Goal: Task Accomplishment & Management: Manage account settings

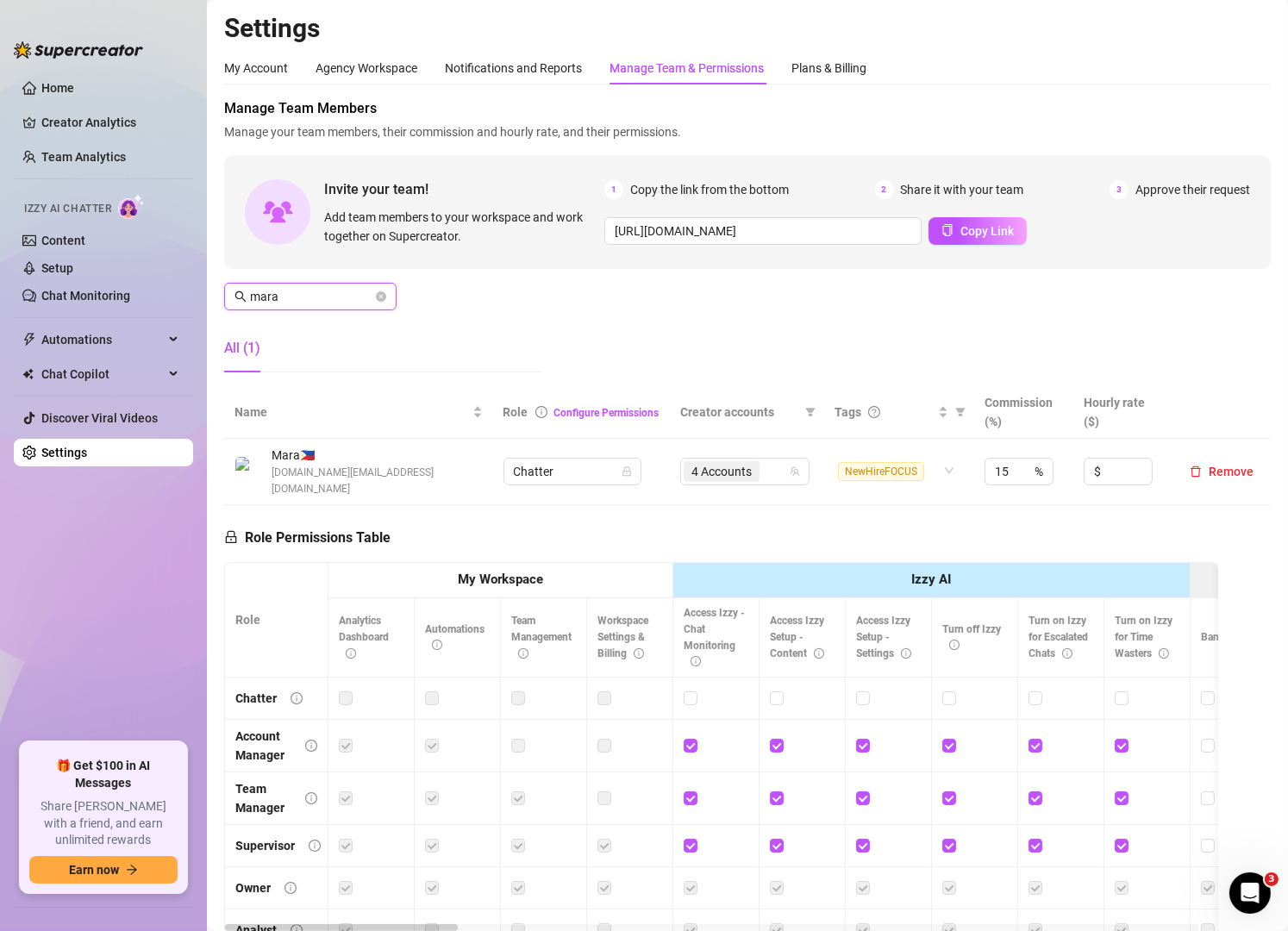
click at [366, 305] on input "mara" at bounding box center [311, 296] width 122 height 19
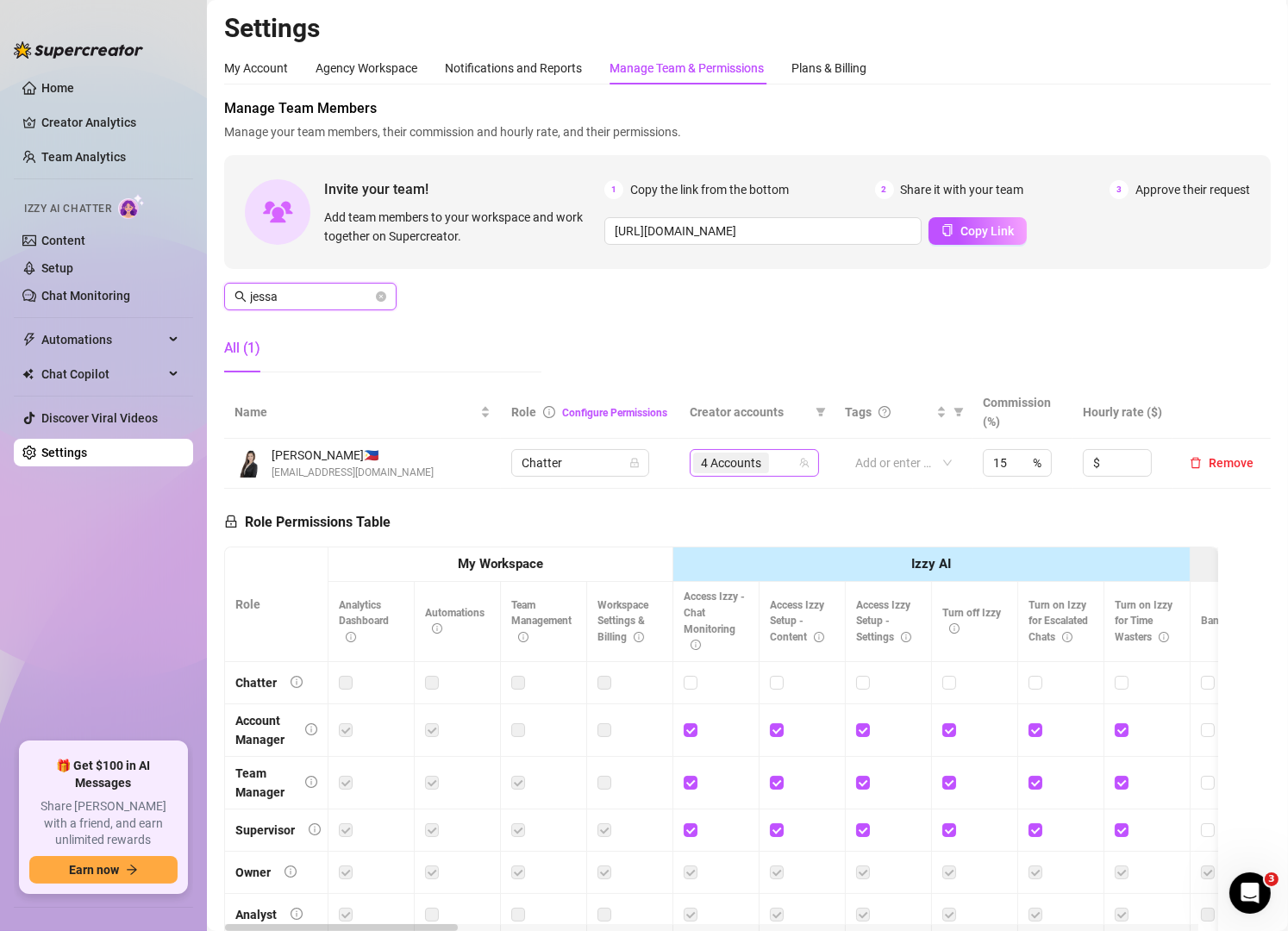
click at [778, 474] on div "4 Accounts" at bounding box center [745, 462] width 105 height 24
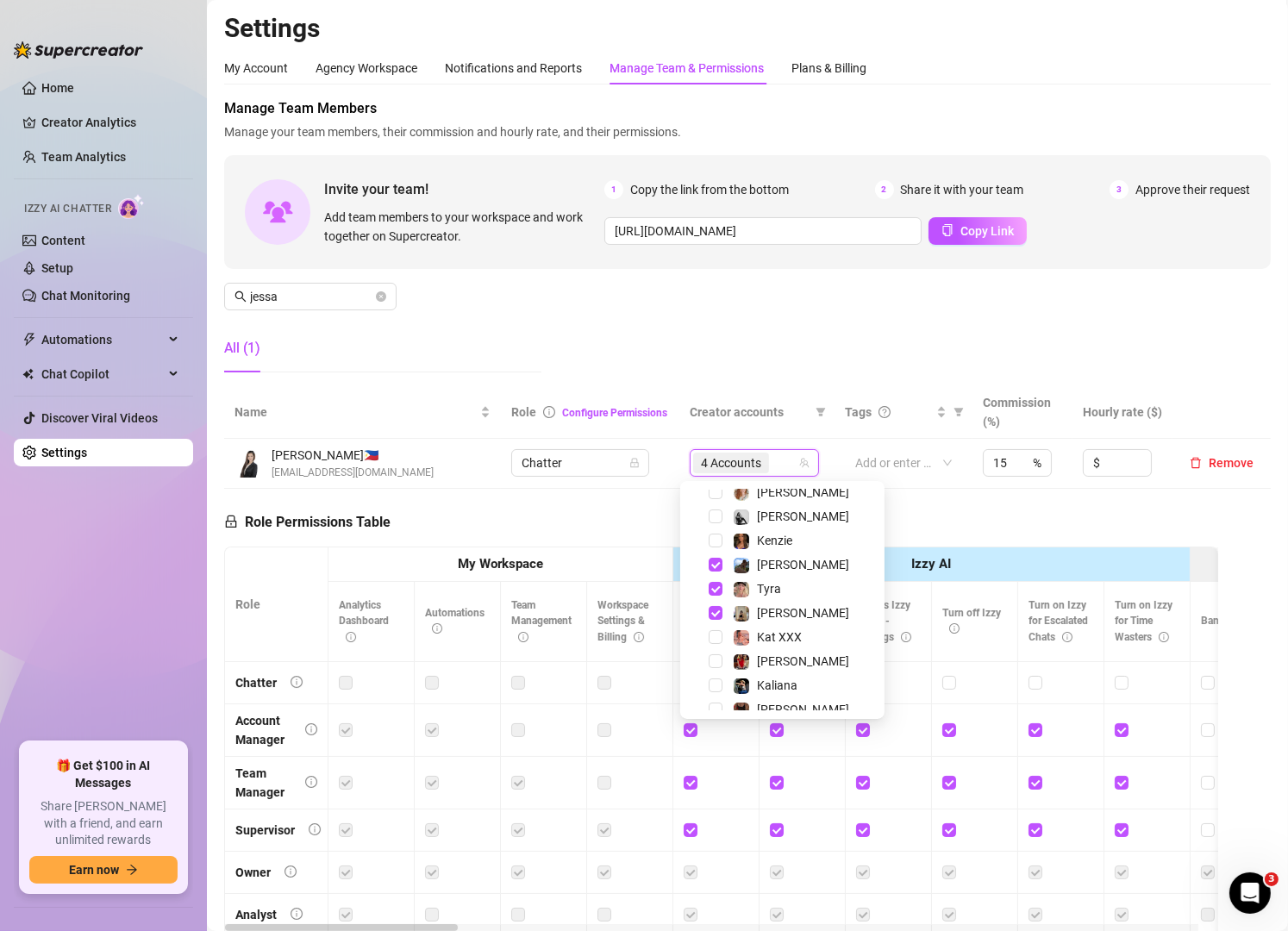
scroll to position [177, 0]
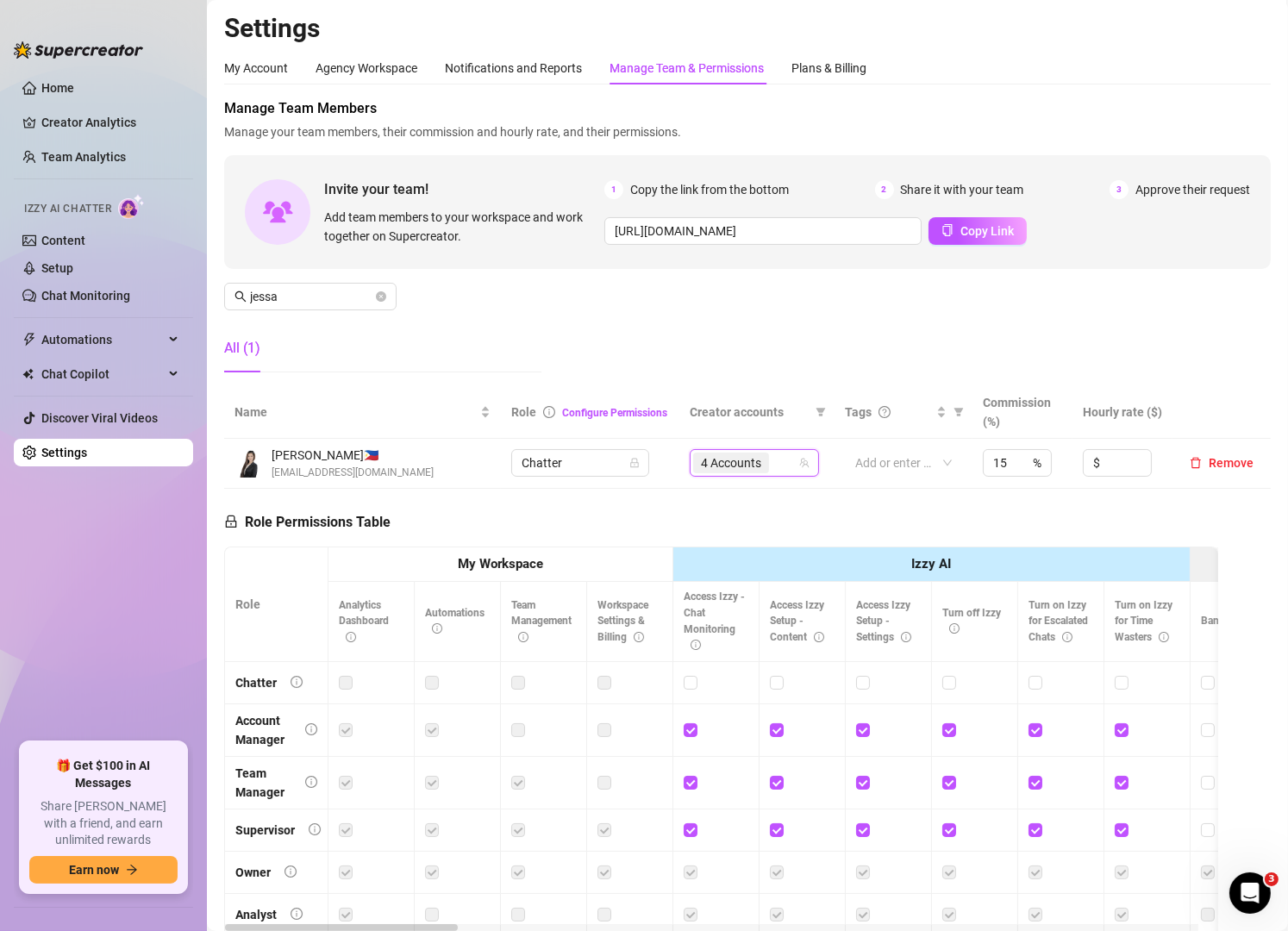
click at [714, 334] on div "Manage Team Members Manage your team members, their commission and hourly rate,…" at bounding box center [747, 242] width 1046 height 288
click at [343, 291] on input "jessa" at bounding box center [311, 296] width 122 height 19
click at [760, 462] on div "5 Accounts" at bounding box center [736, 462] width 105 height 24
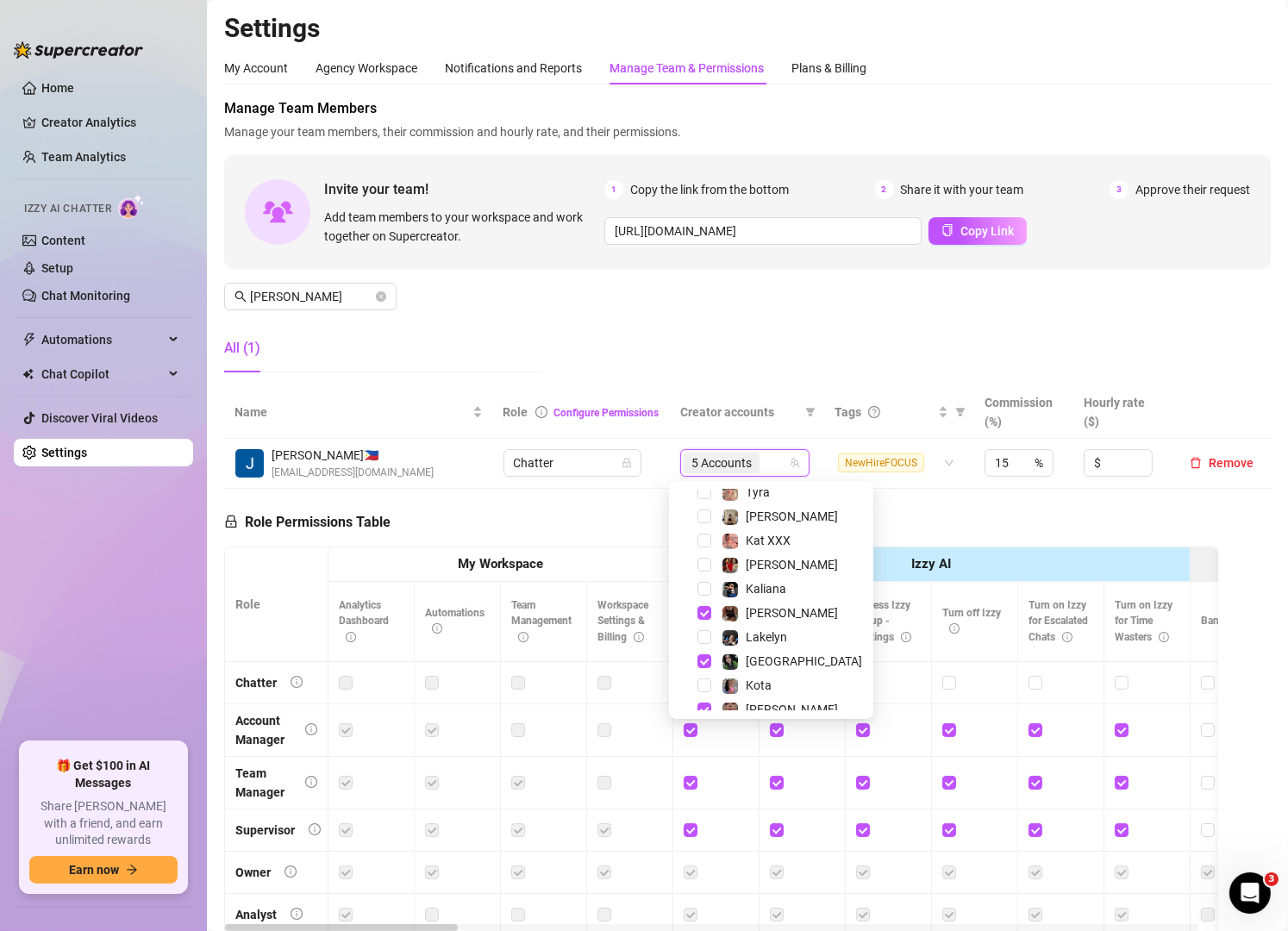
scroll to position [285, 0]
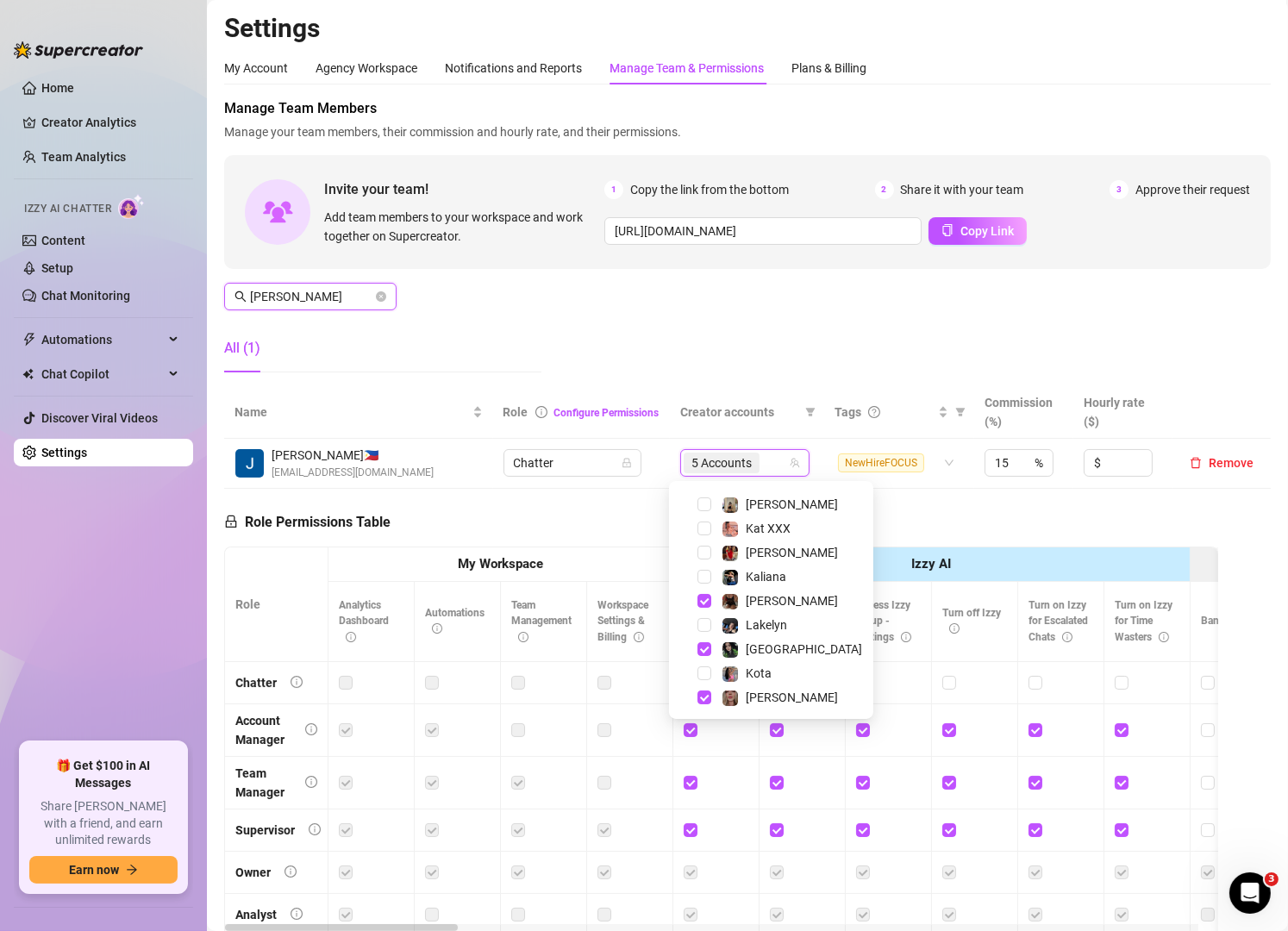
click at [305, 288] on input "[PERSON_NAME]" at bounding box center [311, 296] width 122 height 19
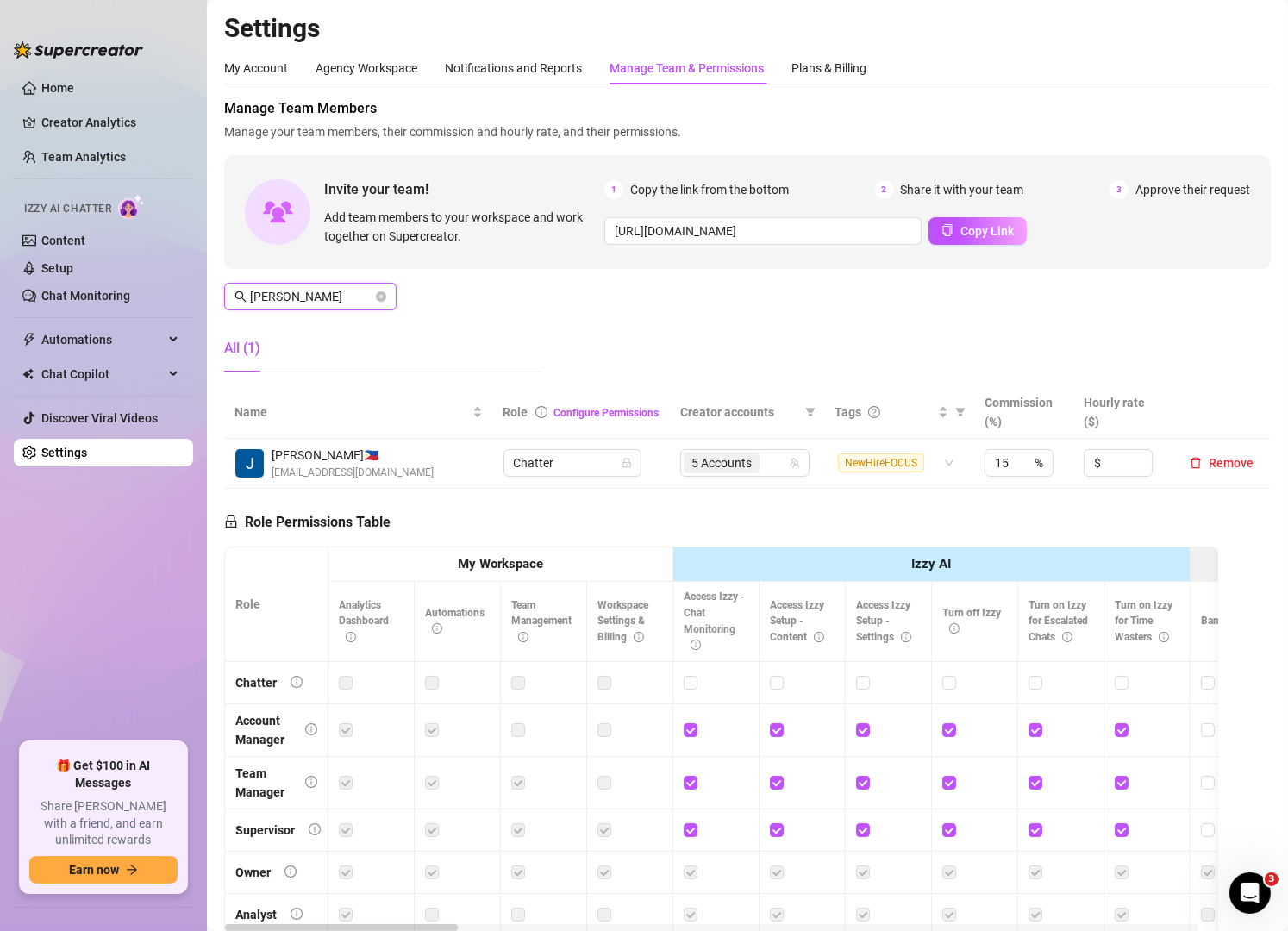
click at [305, 288] on input "[PERSON_NAME]" at bounding box center [311, 296] width 122 height 19
click at [767, 462] on div "6 Accounts" at bounding box center [736, 462] width 105 height 24
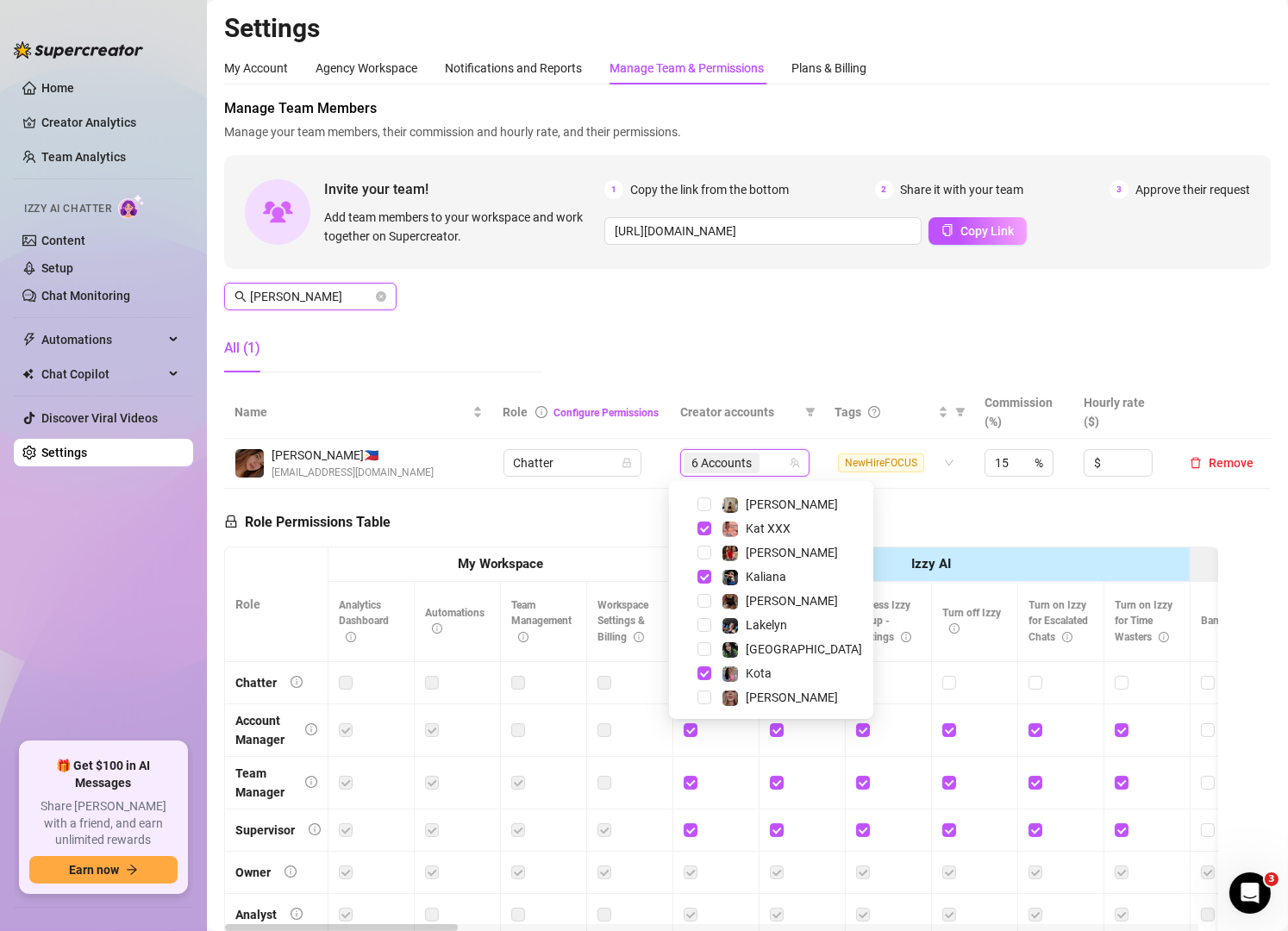
click at [329, 299] on input "[PERSON_NAME]" at bounding box center [311, 296] width 122 height 19
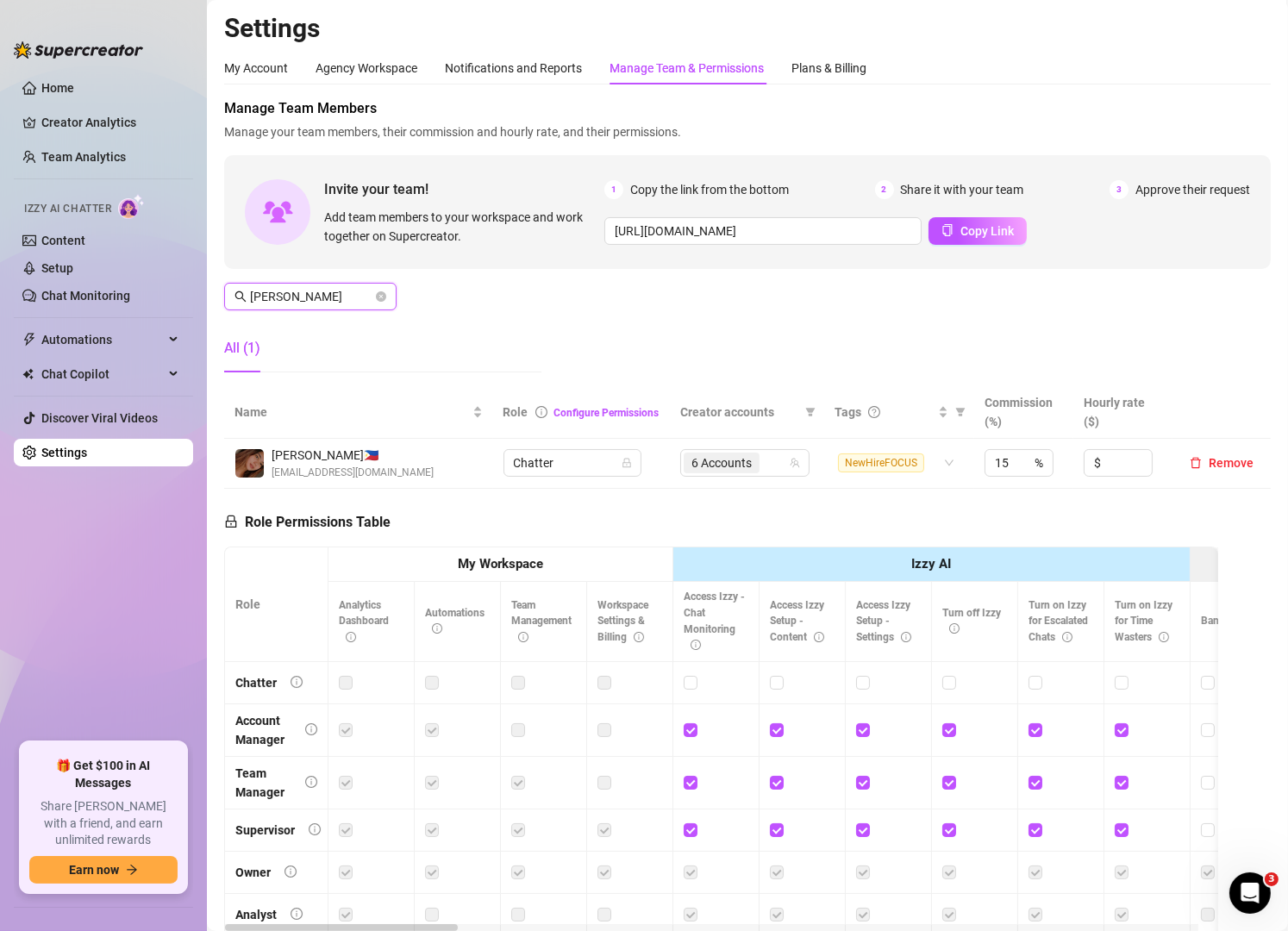
click at [329, 299] on input "[PERSON_NAME]" at bounding box center [311, 296] width 122 height 19
click at [782, 462] on div "4 Accounts" at bounding box center [745, 462] width 105 height 24
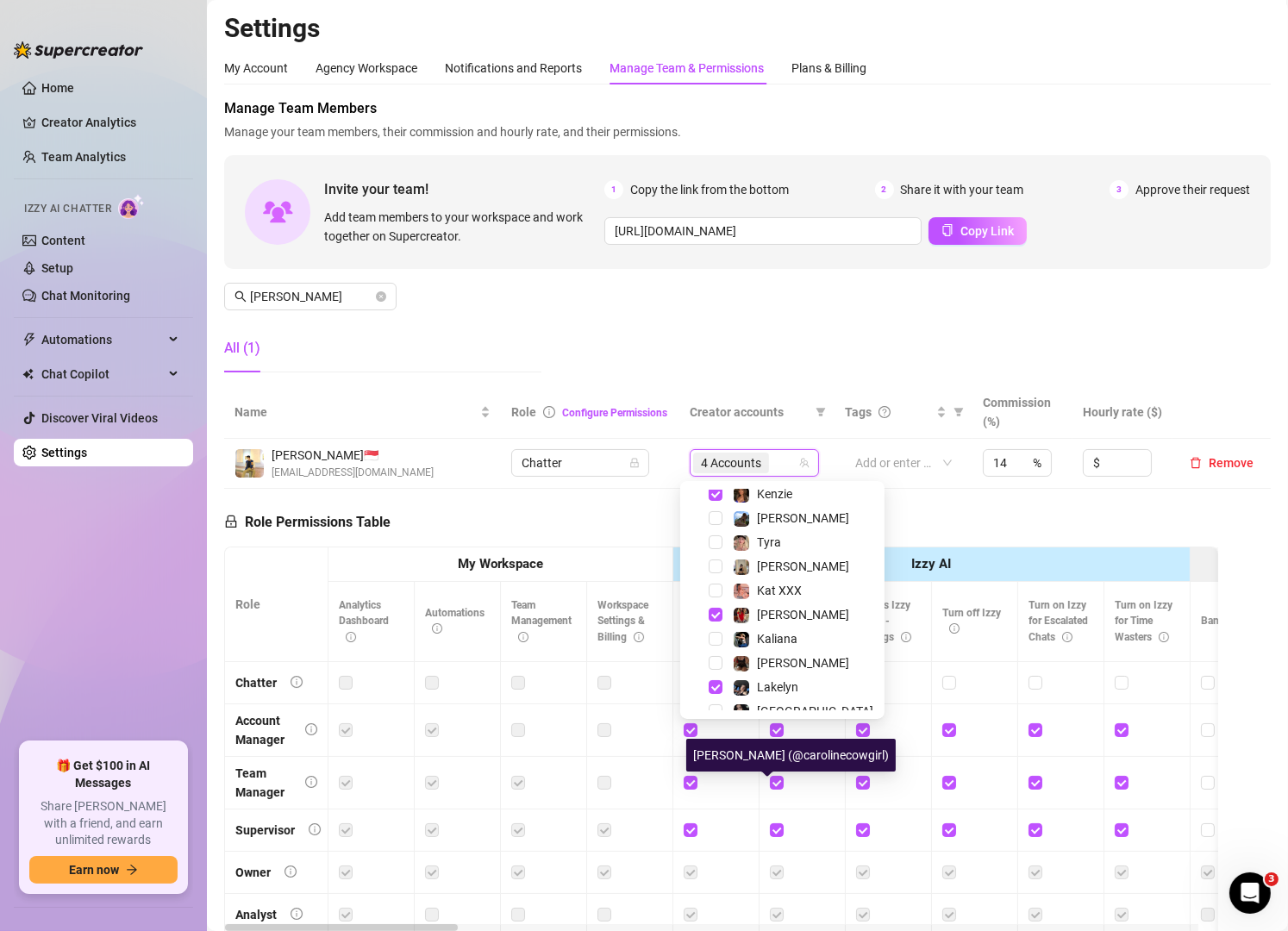
scroll to position [0, 0]
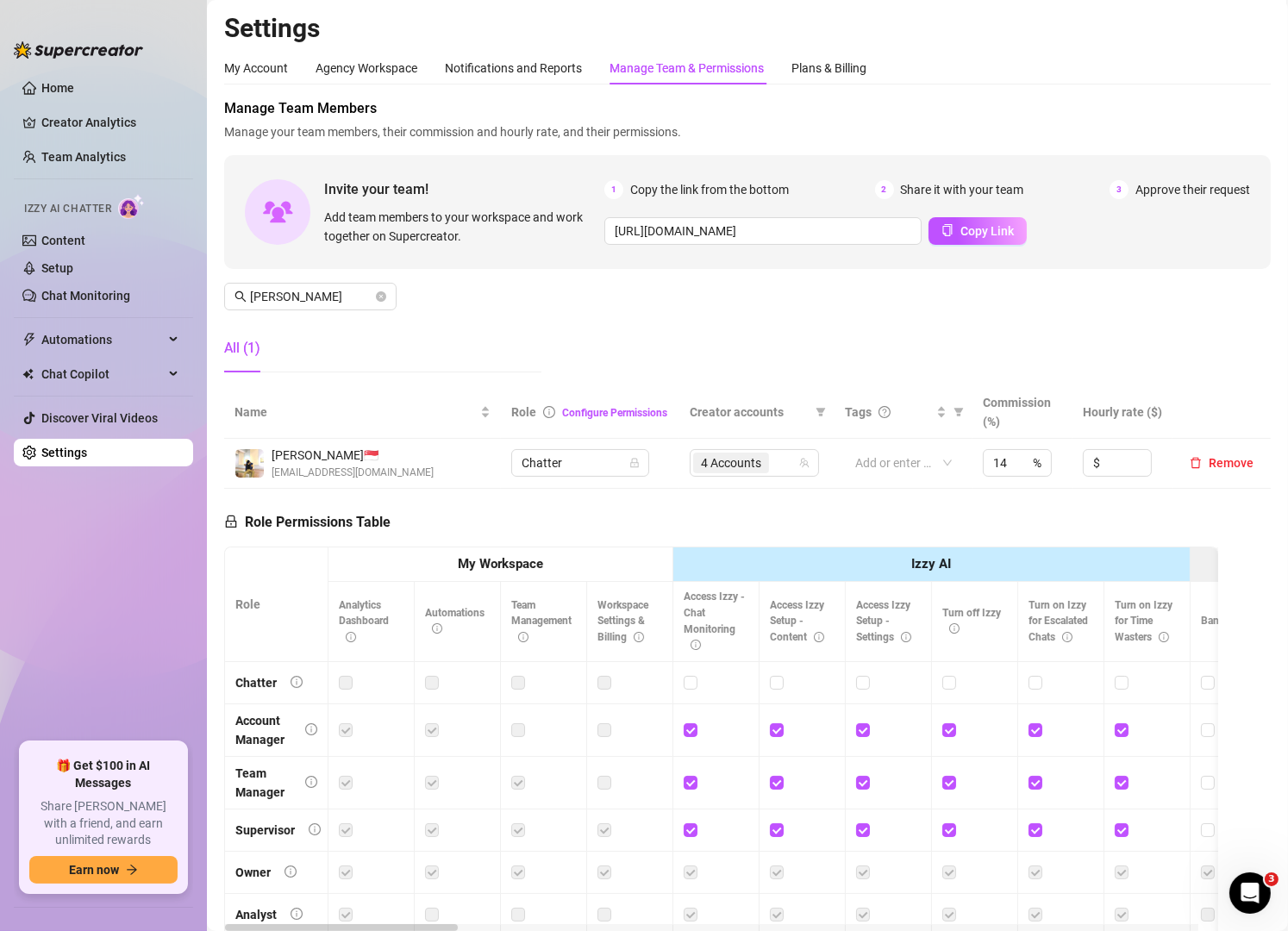
click at [695, 257] on div "Invite your team! Add team members to your workspace and work together on Super…" at bounding box center [747, 212] width 1046 height 113
click at [285, 289] on input "[PERSON_NAME]" at bounding box center [311, 296] width 122 height 19
click at [757, 460] on div "5 Accounts" at bounding box center [736, 462] width 105 height 24
type input "[PERSON_NAME]"
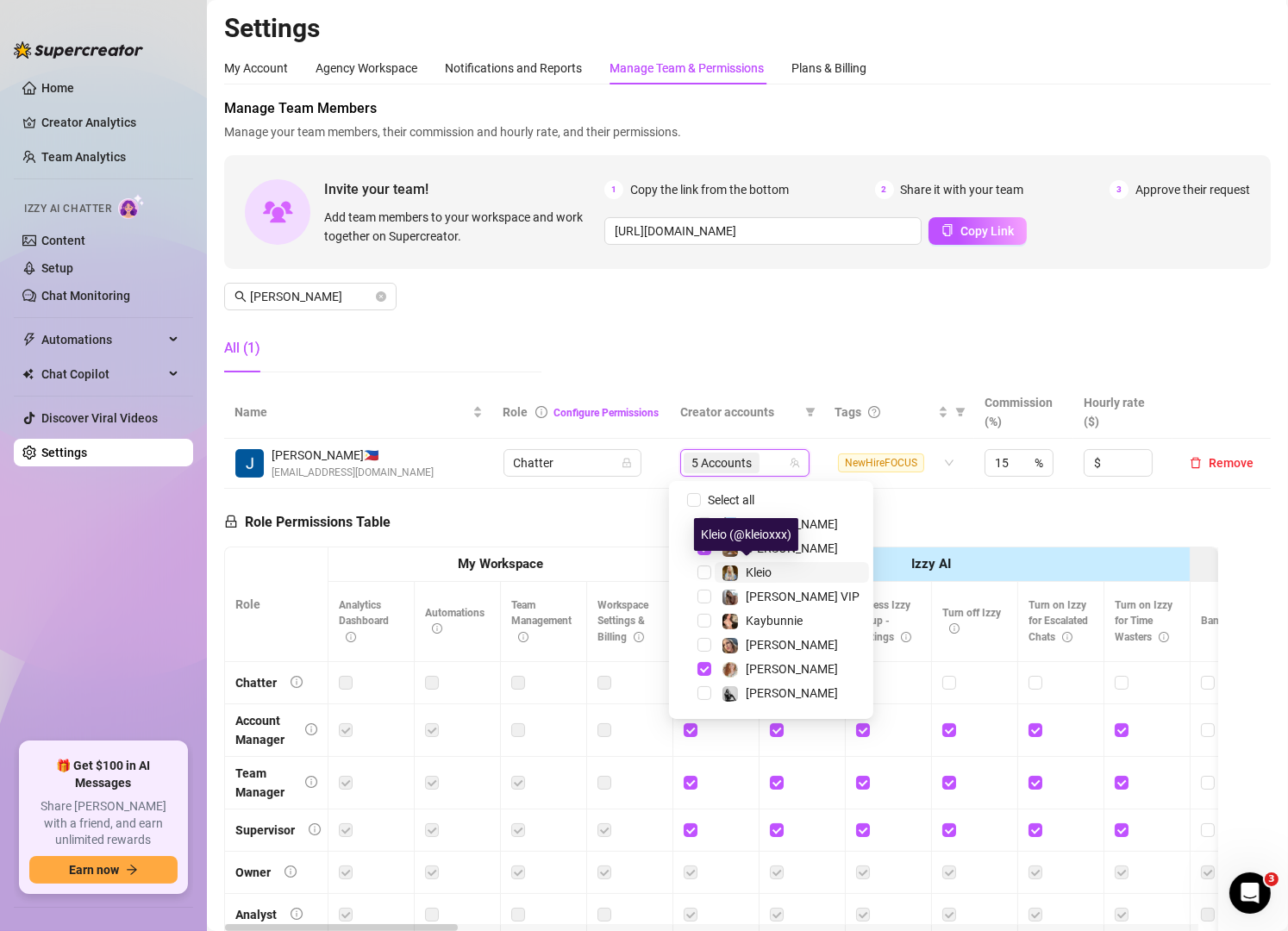
click at [764, 572] on span "Kleio" at bounding box center [758, 572] width 26 height 14
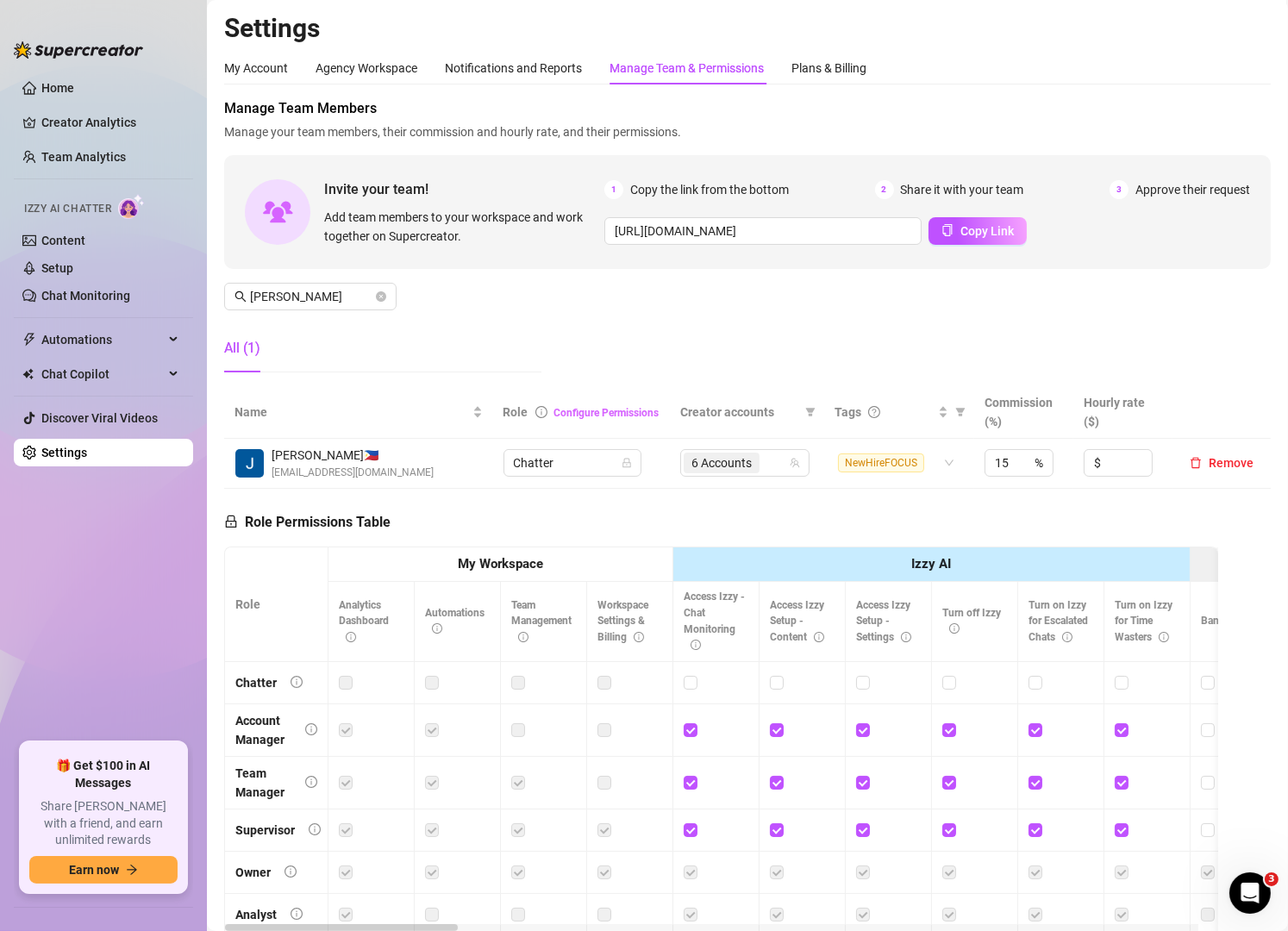
click at [597, 419] on link "Configure Permissions" at bounding box center [607, 413] width 105 height 12
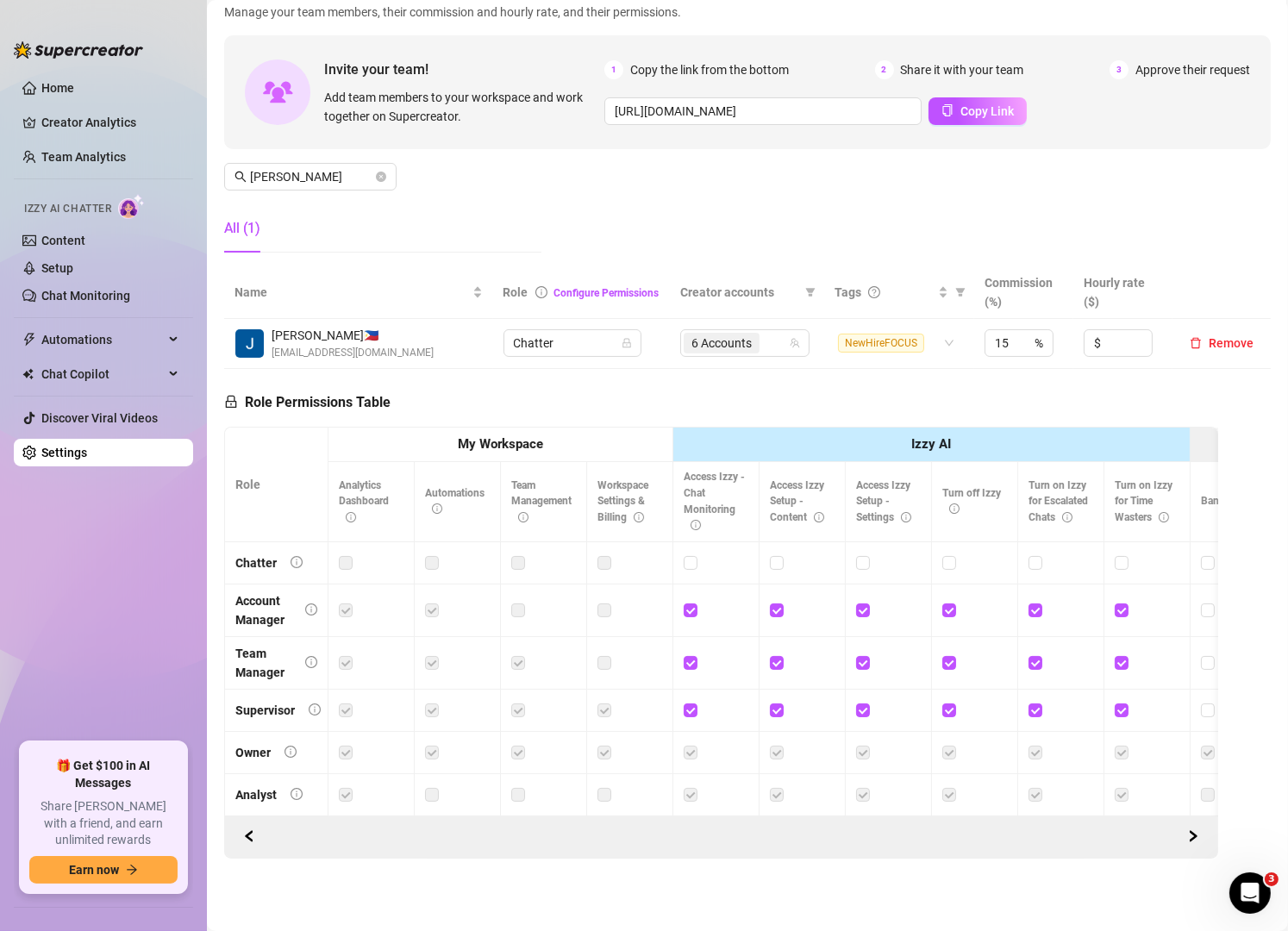
scroll to position [142, 0]
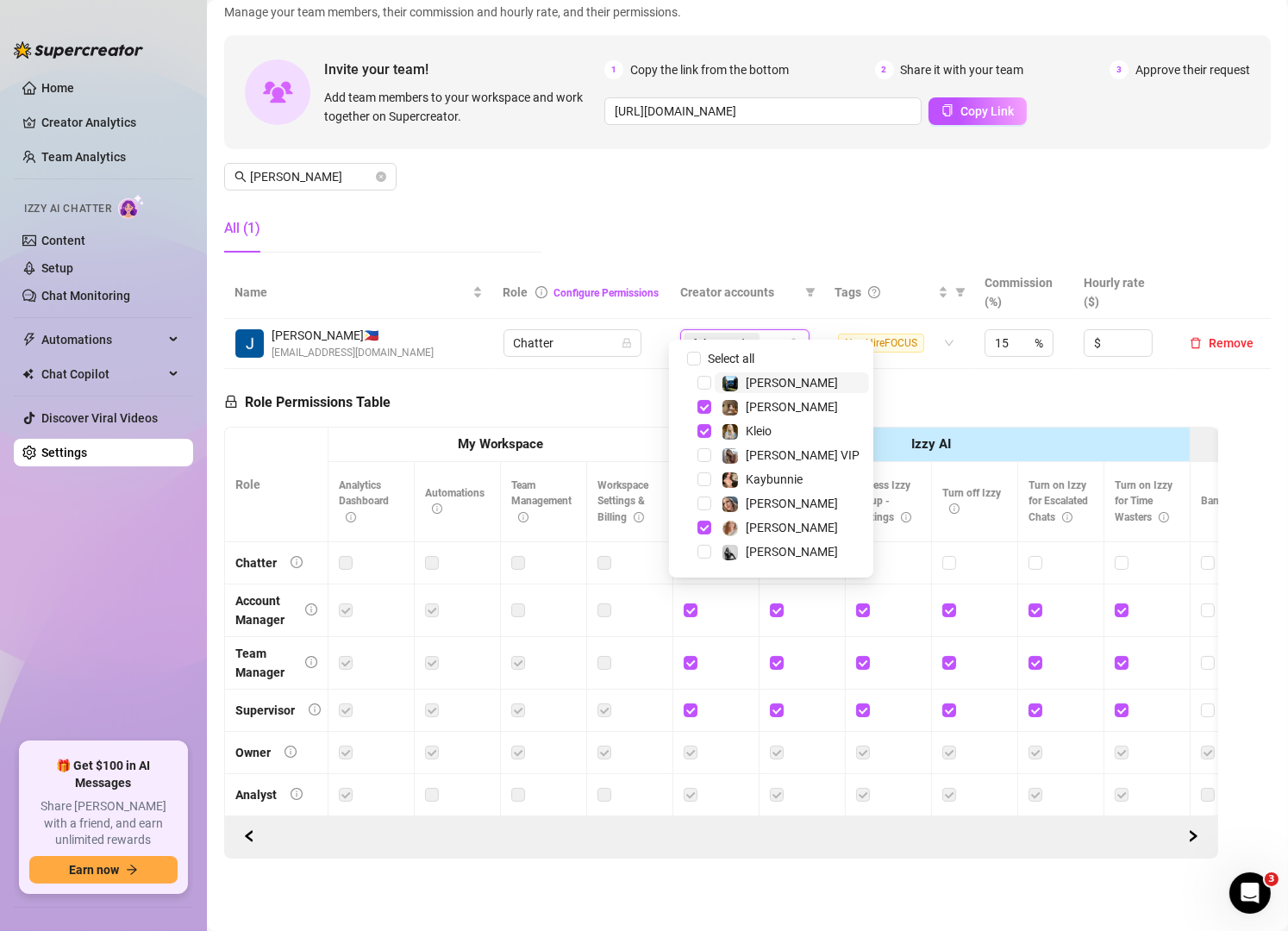
click at [763, 333] on input "search" at bounding box center [764, 343] width 4 height 20
click at [743, 482] on div "Kaybunnie" at bounding box center [761, 478] width 81 height 20
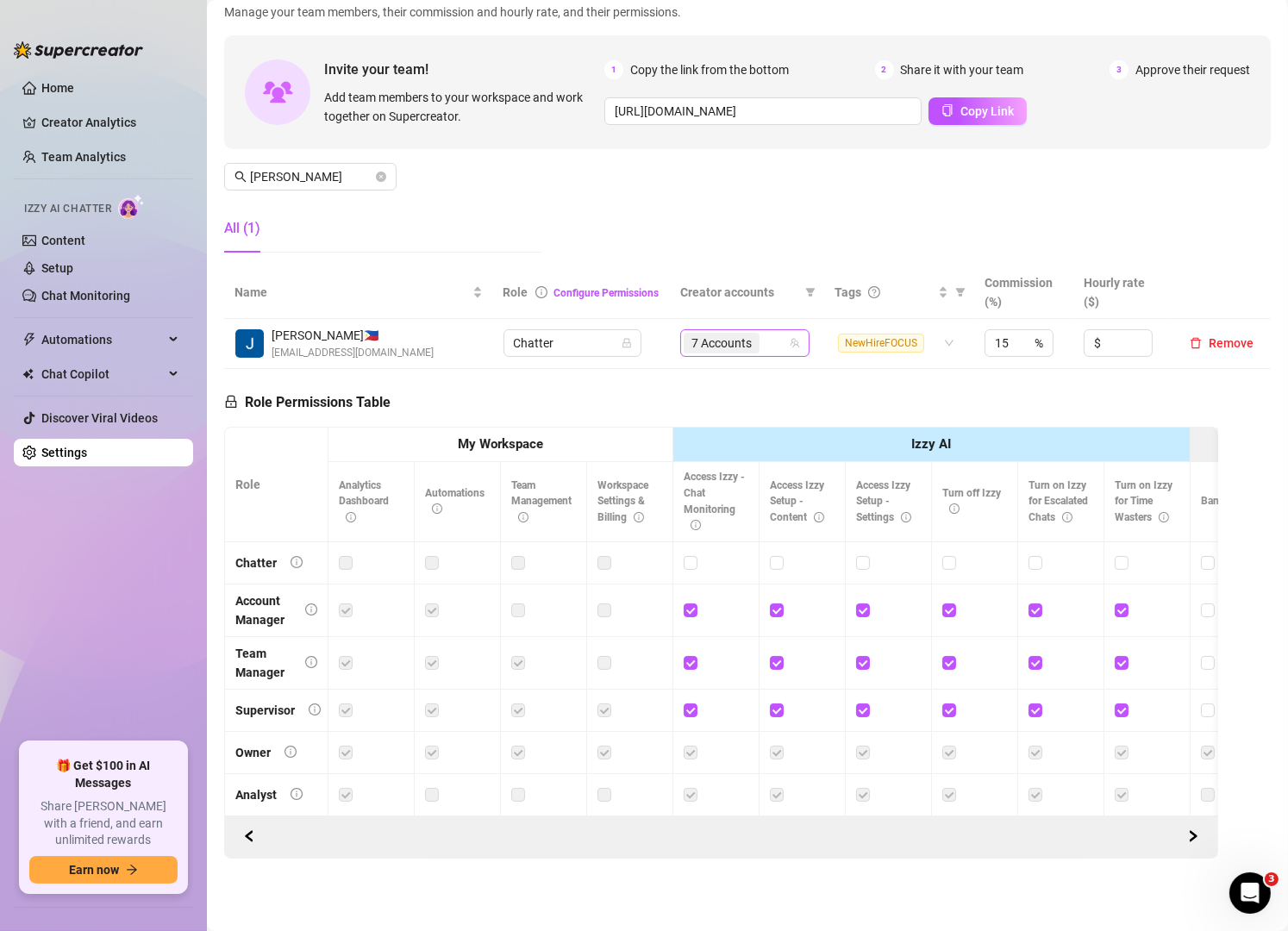
click at [763, 333] on input "search" at bounding box center [764, 343] width 4 height 20
click at [774, 331] on div "7 Accounts" at bounding box center [736, 343] width 105 height 24
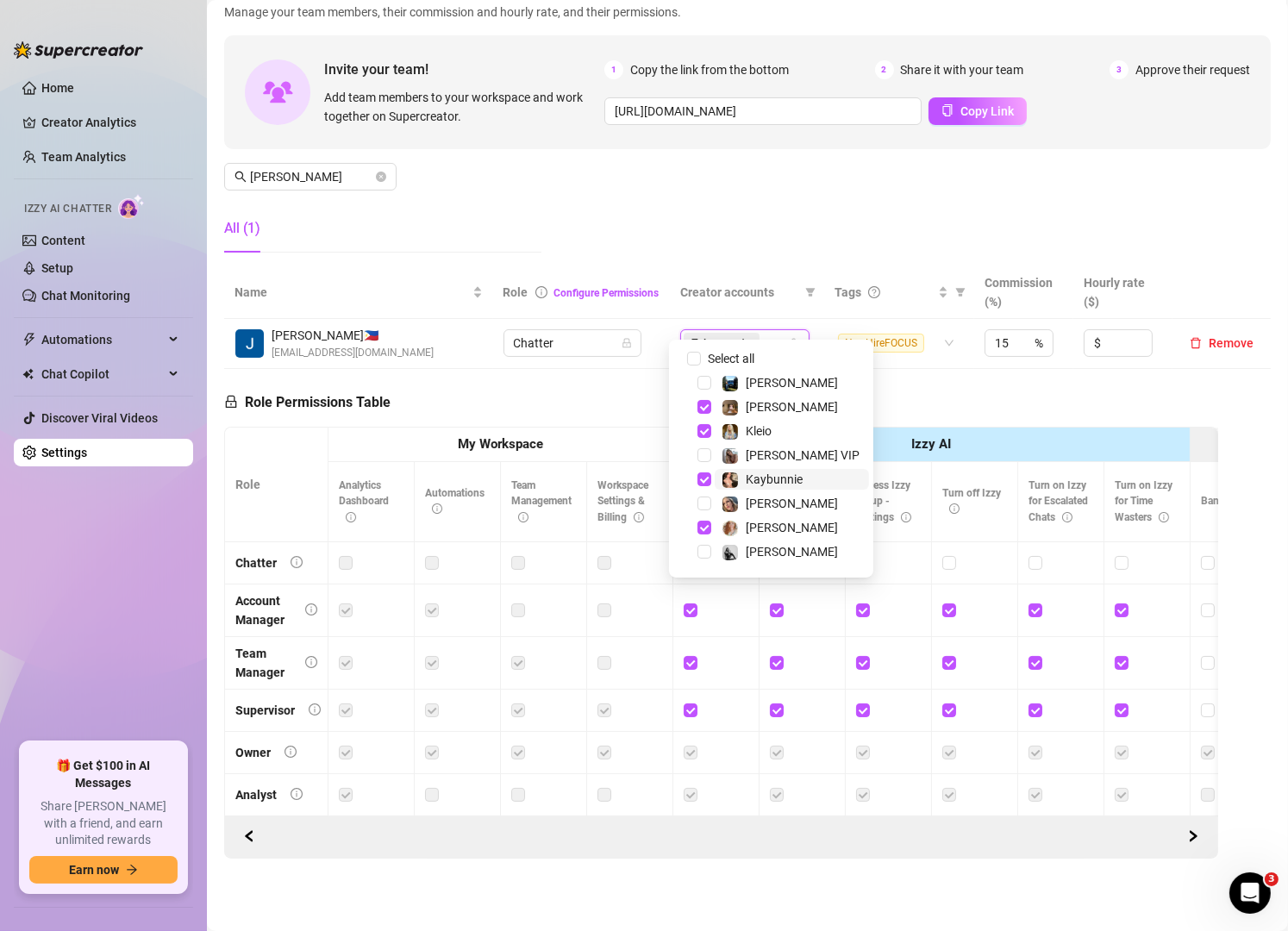
click at [761, 427] on span "Kleio" at bounding box center [758, 431] width 26 height 14
click at [757, 478] on span "Kaybunnie" at bounding box center [774, 479] width 57 height 14
click at [866, 187] on div "Manage Team Members Manage your team members, their commission and hourly rate,…" at bounding box center [747, 122] width 1046 height 288
